Goal: Transaction & Acquisition: Subscribe to service/newsletter

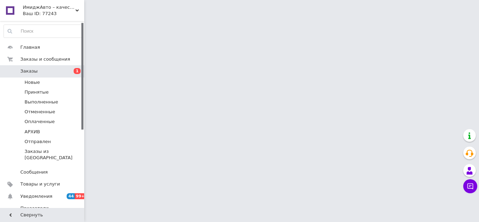
scroll to position [139, 0]
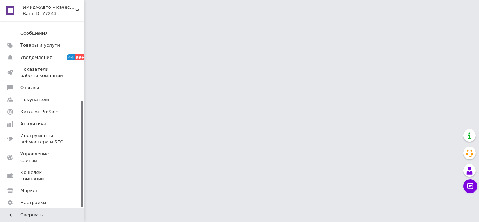
click at [32, 211] on span "Тарифы и счета Prom топ" at bounding box center [46, 220] width 52 height 19
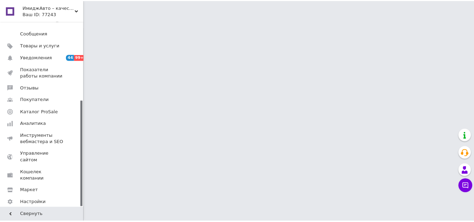
scroll to position [87, 0]
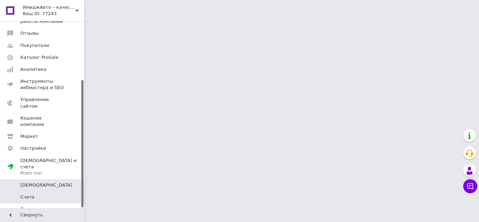
click at [36, 191] on link "Счета" at bounding box center [43, 197] width 86 height 12
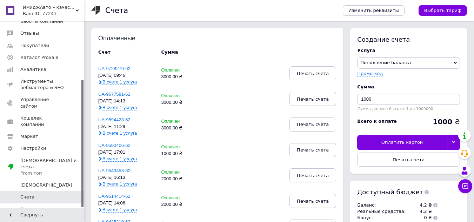
click at [37, 194] on span "Счета" at bounding box center [42, 197] width 45 height 6
drag, startPoint x: 387, startPoint y: 92, endPoint x: 382, endPoint y: 103, distance: 11.6
click at [386, 98] on div "Сумма 1000 Сумма должна быть от 1 до 1000000" at bounding box center [408, 97] width 103 height 34
click at [382, 103] on input "1000" at bounding box center [408, 99] width 103 height 11
type input "1"
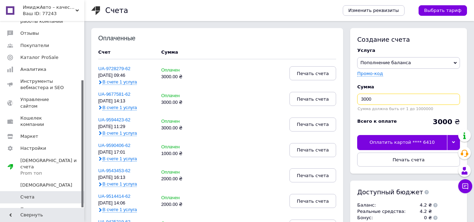
type input "3000"
click at [453, 142] on icon at bounding box center [453, 142] width 3 height 2
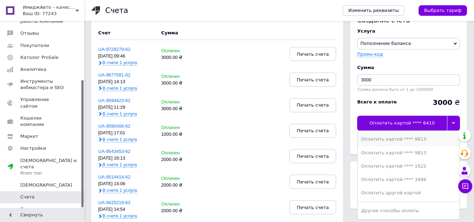
scroll to position [35, 0]
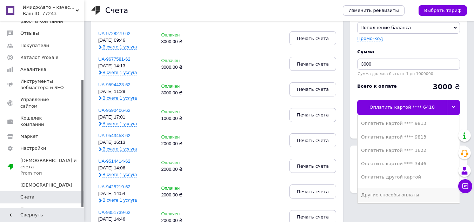
click at [387, 195] on div "Другие способы оплаты" at bounding box center [408, 195] width 95 height 6
